Goal: Task Accomplishment & Management: Manage account settings

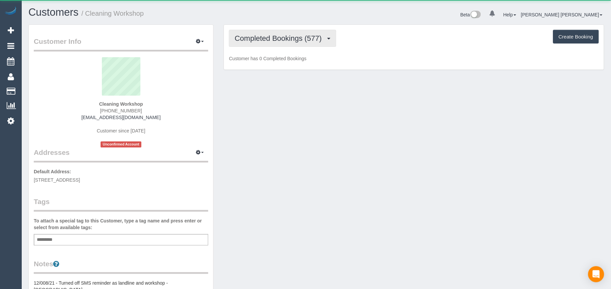
click at [265, 37] on span "Completed Bookings (577)" at bounding box center [280, 38] width 90 height 8
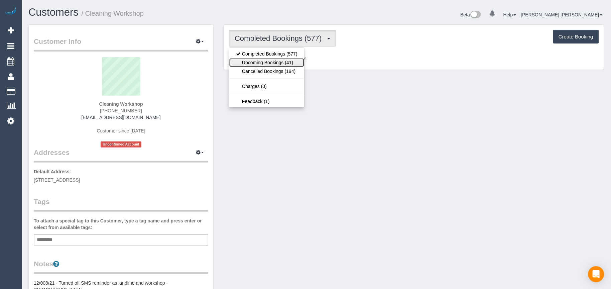
click at [268, 60] on link "Upcoming Bookings (41)" at bounding box center [266, 62] width 75 height 9
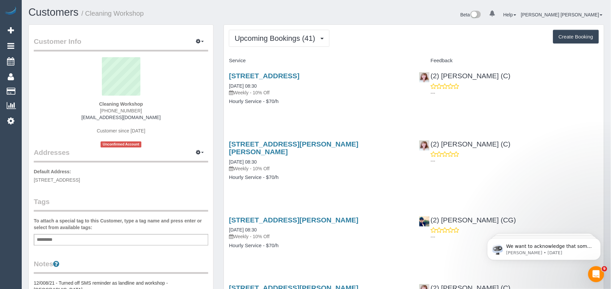
click at [316, 100] on h4 "Hourly Service - $70/h" at bounding box center [319, 102] width 180 height 6
drag, startPoint x: 374, startPoint y: 77, endPoint x: 229, endPoint y: 75, distance: 144.4
click at [229, 75] on h3 "[STREET_ADDRESS]" at bounding box center [319, 76] width 180 height 8
copy link "[STREET_ADDRESS]"
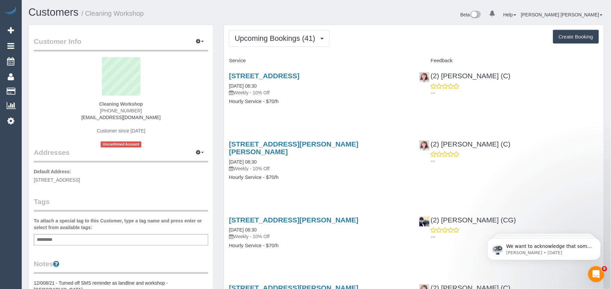
click at [511, 100] on div "[STREET_ADDRESS] [DATE] 08:30 Weekly - 10% Off Hourly Service - $70/h (2) [PERS…" at bounding box center [414, 91] width 380 height 51
click at [311, 117] on div "[STREET_ADDRESS] [DATE] 08:30 Weekly - 10% Off Hourly Service - $70/h" at bounding box center [319, 91] width 190 height 51
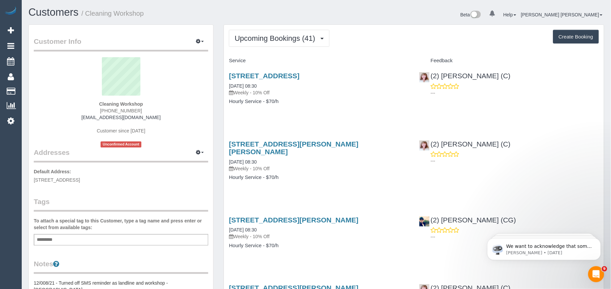
drag, startPoint x: 292, startPoint y: 176, endPoint x: 295, endPoint y: 176, distance: 3.4
click at [292, 176] on div "[STREET_ADDRESS][PERSON_NAME][PERSON_NAME] [DATE] 08:30 Weekly - 10% Off Hourly…" at bounding box center [319, 163] width 190 height 59
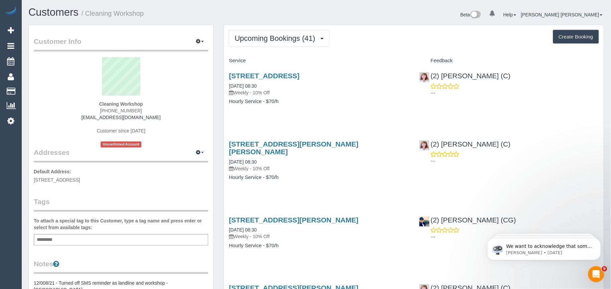
click at [283, 176] on div "[STREET_ADDRESS][PERSON_NAME][PERSON_NAME] [DATE] 08:30 Weekly - 10% Off Hourly…" at bounding box center [319, 163] width 190 height 59
drag, startPoint x: 288, startPoint y: 172, endPoint x: 231, endPoint y: 145, distance: 63.7
click at [231, 145] on div "[STREET_ADDRESS][PERSON_NAME][PERSON_NAME] [DATE] 08:30 Weekly - 10% Off Hourly…" at bounding box center [319, 163] width 190 height 59
copy div "[STREET_ADDRESS][PERSON_NAME][PERSON_NAME] [DATE] 08:30 Weekly - 10% Off Hourly…"
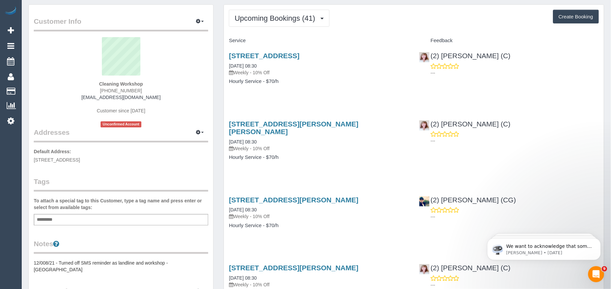
scroll to position [37, 0]
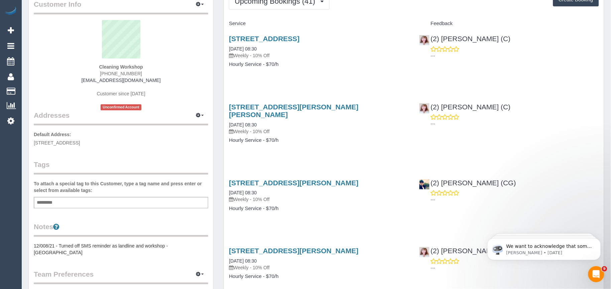
click at [295, 137] on h4 "Hourly Service - $70/h" at bounding box center [319, 140] width 180 height 6
drag, startPoint x: 284, startPoint y: 134, endPoint x: 226, endPoint y: 109, distance: 63.6
click at [226, 109] on div "[STREET_ADDRESS][PERSON_NAME][PERSON_NAME] [DATE] 08:30 Weekly - 10% Off Hourly…" at bounding box center [319, 126] width 190 height 59
drag, startPoint x: 226, startPoint y: 109, endPoint x: 313, endPoint y: 83, distance: 91.8
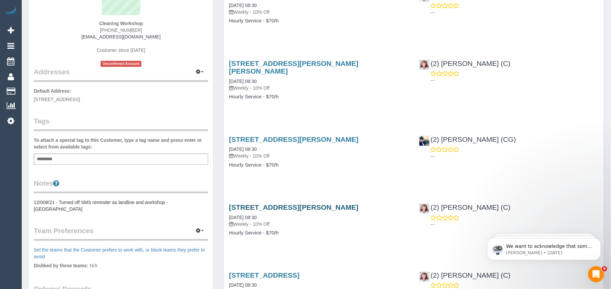
scroll to position [0, 0]
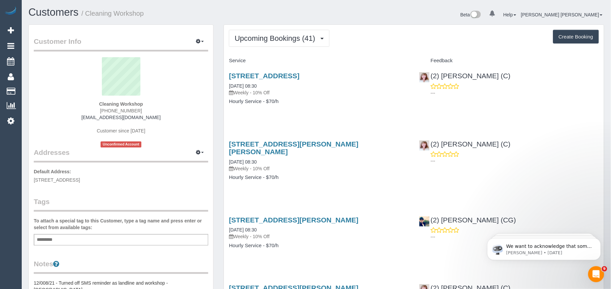
click at [302, 175] on div "[STREET_ADDRESS][PERSON_NAME][PERSON_NAME] [DATE] 08:30 Weekly - 10% Off Hourly…" at bounding box center [319, 163] width 190 height 59
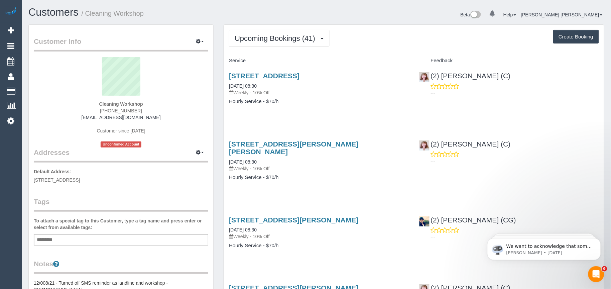
click at [292, 179] on div "[STREET_ADDRESS][PERSON_NAME][PERSON_NAME] [DATE] 08:30 Weekly - 10% Off Hourly…" at bounding box center [319, 163] width 190 height 59
click at [298, 174] on h4 "Hourly Service - $70/h" at bounding box center [319, 177] width 180 height 6
click at [291, 174] on h4 "Hourly Service - $70/h" at bounding box center [319, 177] width 180 height 6
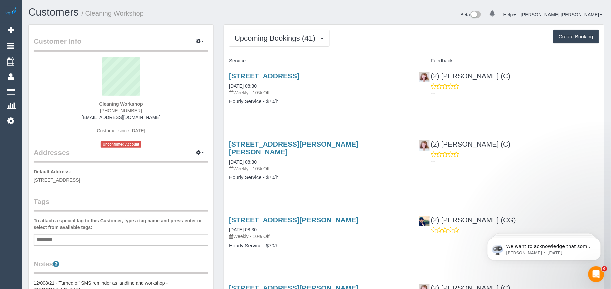
drag, startPoint x: 299, startPoint y: 169, endPoint x: 228, endPoint y: 141, distance: 76.2
click at [228, 141] on div "[STREET_ADDRESS][PERSON_NAME][PERSON_NAME] [DATE] 08:30 Weekly - 10% Off Hourly…" at bounding box center [319, 163] width 190 height 59
drag, startPoint x: 228, startPoint y: 141, endPoint x: 307, endPoint y: 132, distance: 79.5
click at [289, 174] on h4 "Hourly Service - $70/h" at bounding box center [319, 177] width 180 height 6
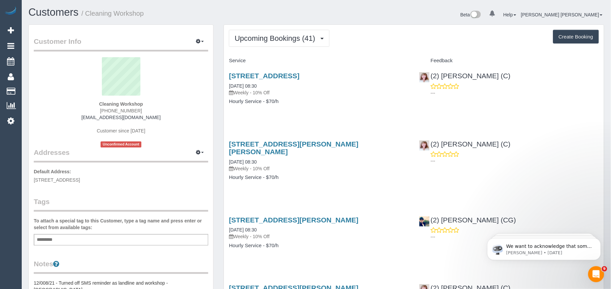
drag, startPoint x: 288, startPoint y: 172, endPoint x: 226, endPoint y: 141, distance: 69.5
click at [226, 141] on div "[STREET_ADDRESS][PERSON_NAME][PERSON_NAME] [DATE] 08:30 Weekly - 10% Off Hourly…" at bounding box center [319, 163] width 190 height 59
drag, startPoint x: 226, startPoint y: 141, endPoint x: 296, endPoint y: 123, distance: 72.5
click at [292, 174] on h4 "Hourly Service - $70/h" at bounding box center [319, 177] width 180 height 6
